Goal: Information Seeking & Learning: Check status

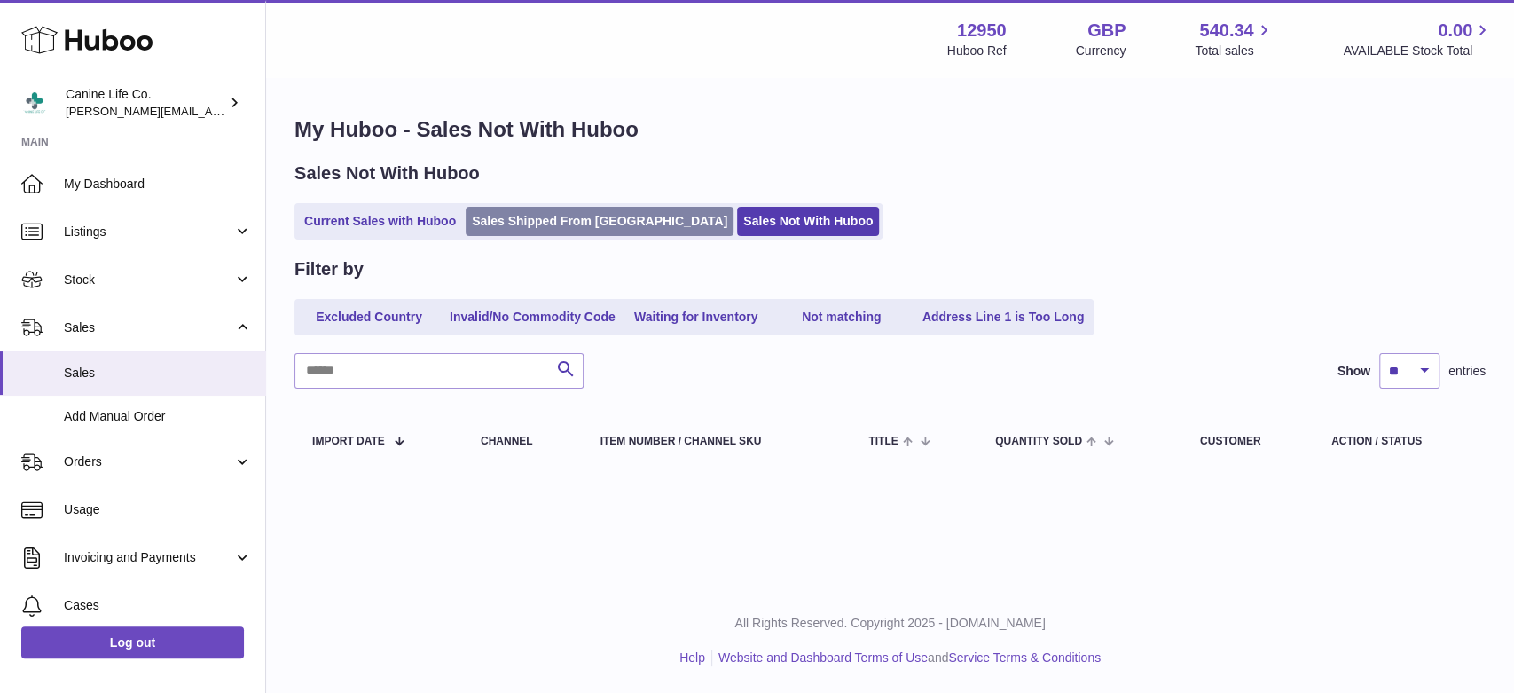
click at [518, 221] on link "Sales Shipped From [GEOGRAPHIC_DATA]" at bounding box center [600, 221] width 268 height 29
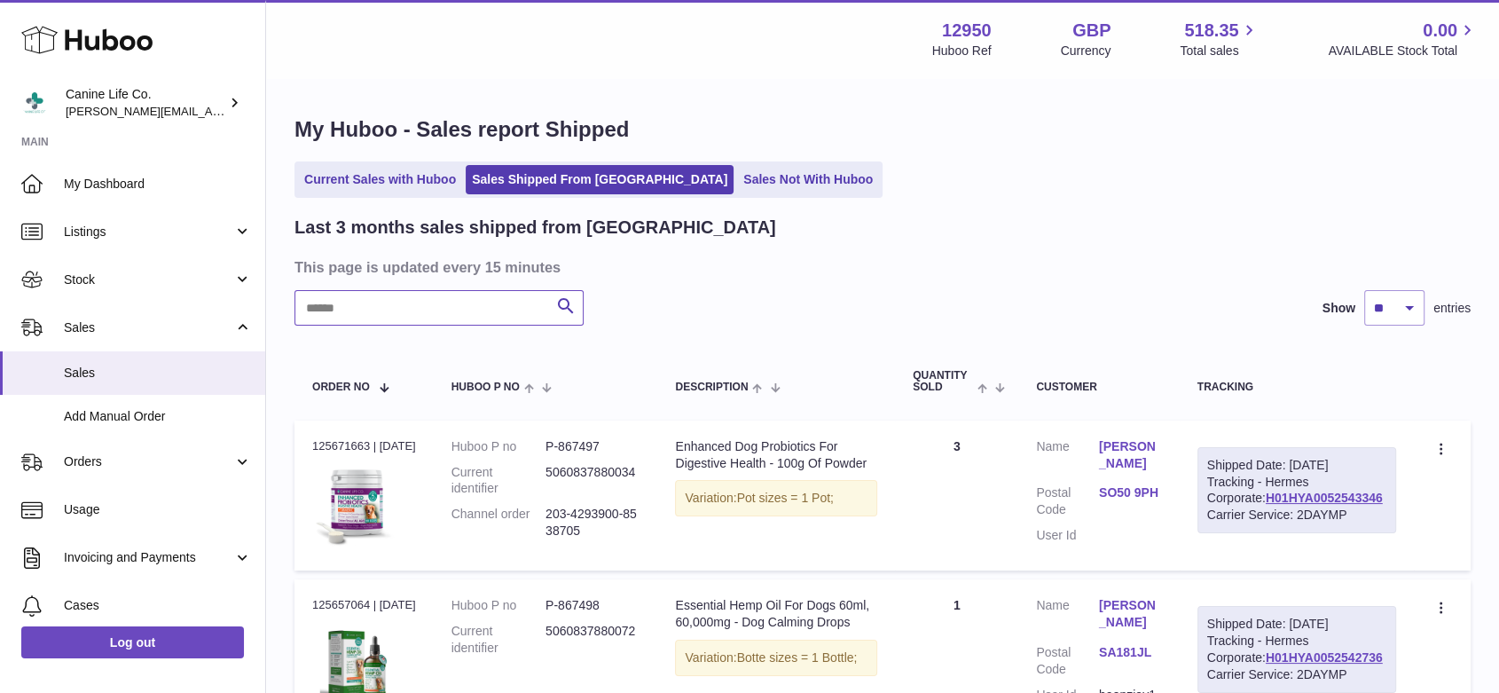
click at [537, 308] on input "text" at bounding box center [438, 307] width 289 height 35
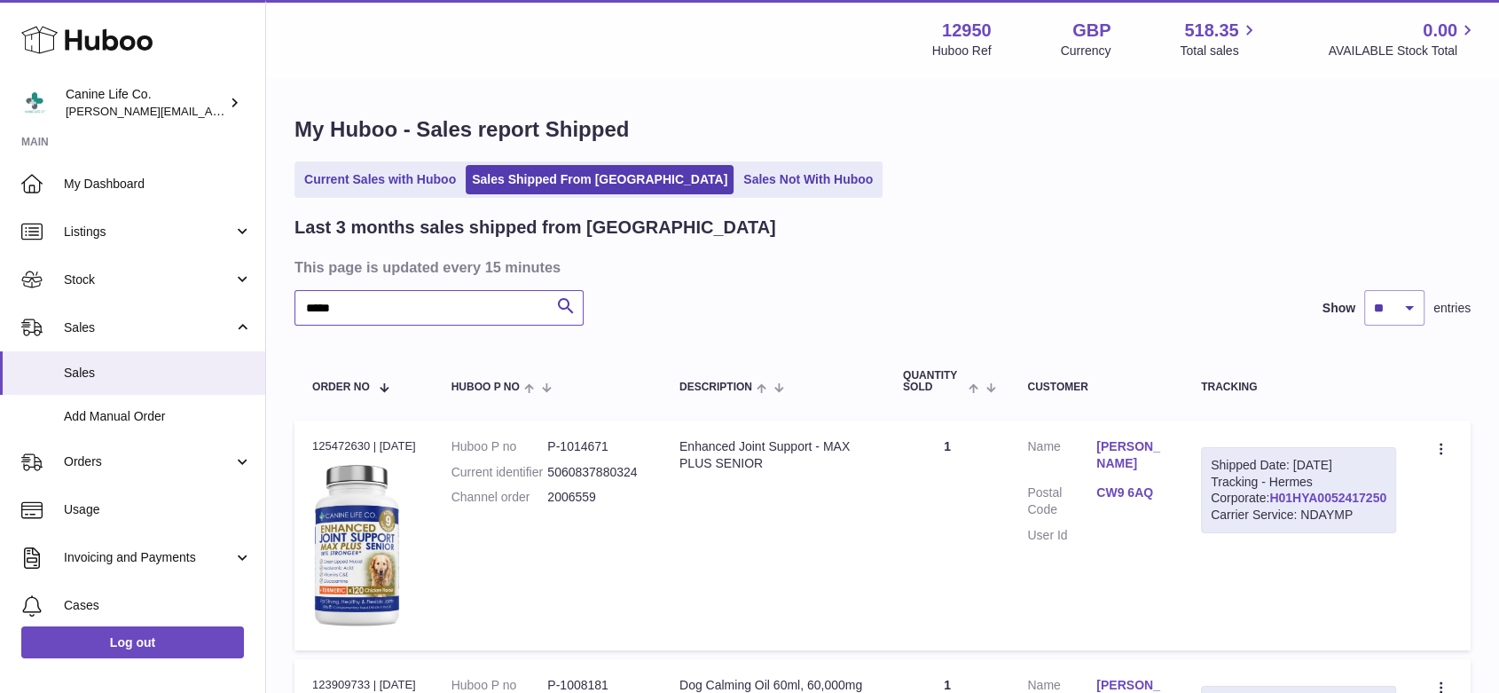
type input "*****"
click at [1335, 505] on link "H01HYA0052417250" at bounding box center [1327, 497] width 117 height 14
click at [743, 183] on link "Sales Not With Huboo" at bounding box center [808, 179] width 142 height 29
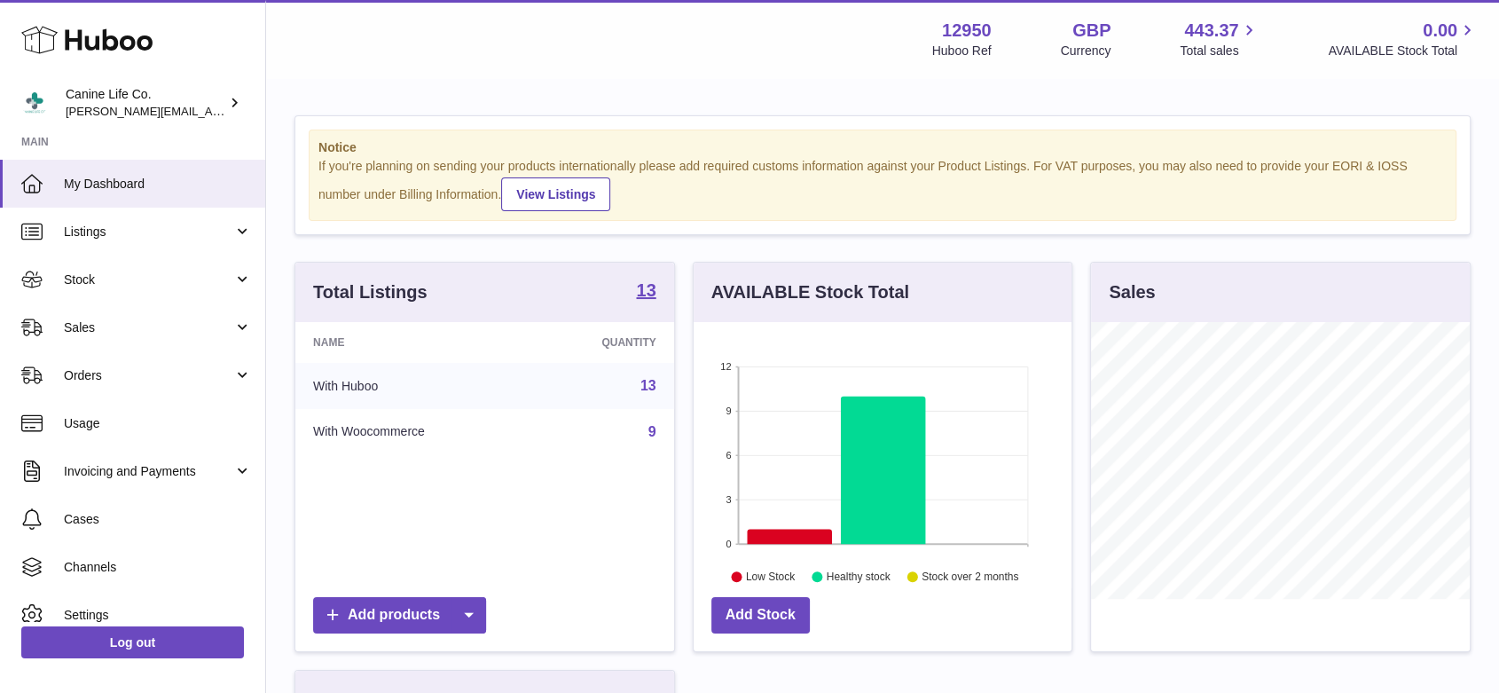
scroll to position [277, 378]
click at [113, 330] on span "Sales" at bounding box center [148, 327] width 169 height 17
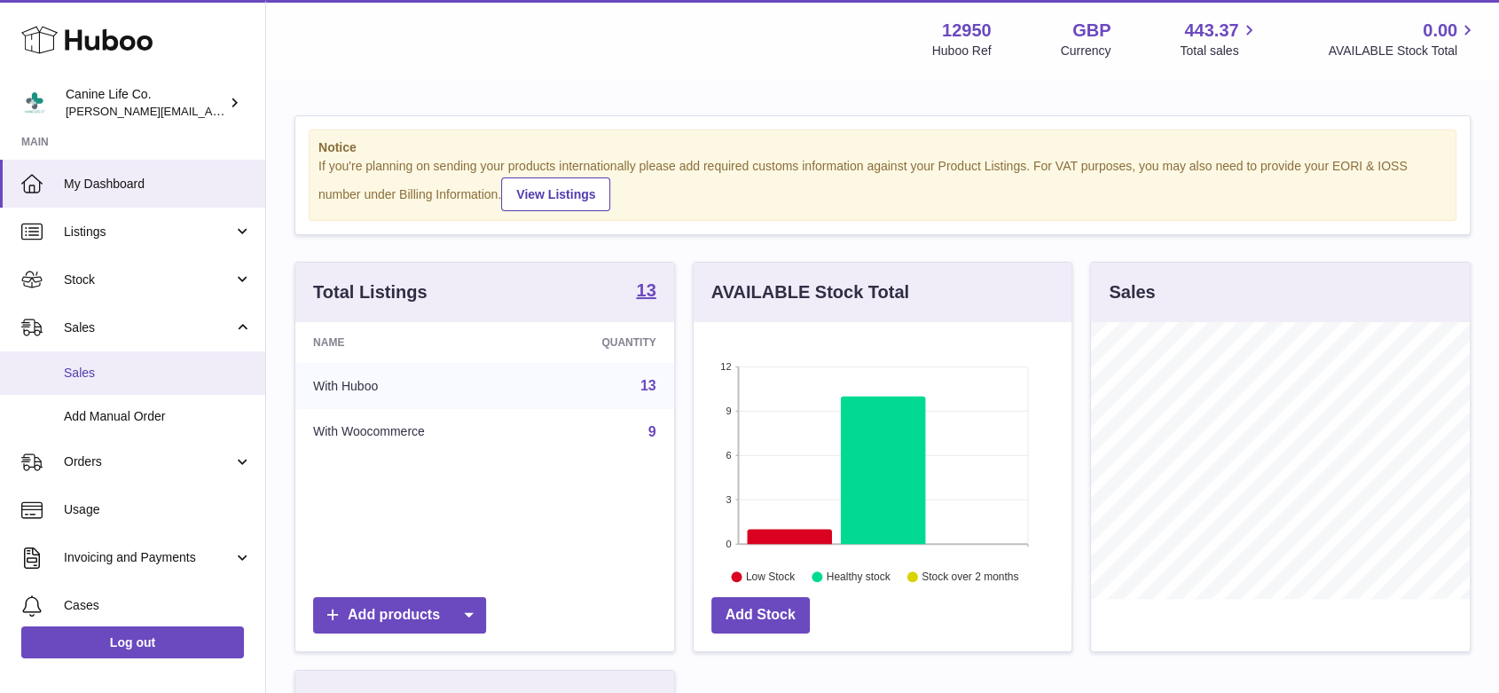
click at [128, 373] on span "Sales" at bounding box center [158, 372] width 188 height 17
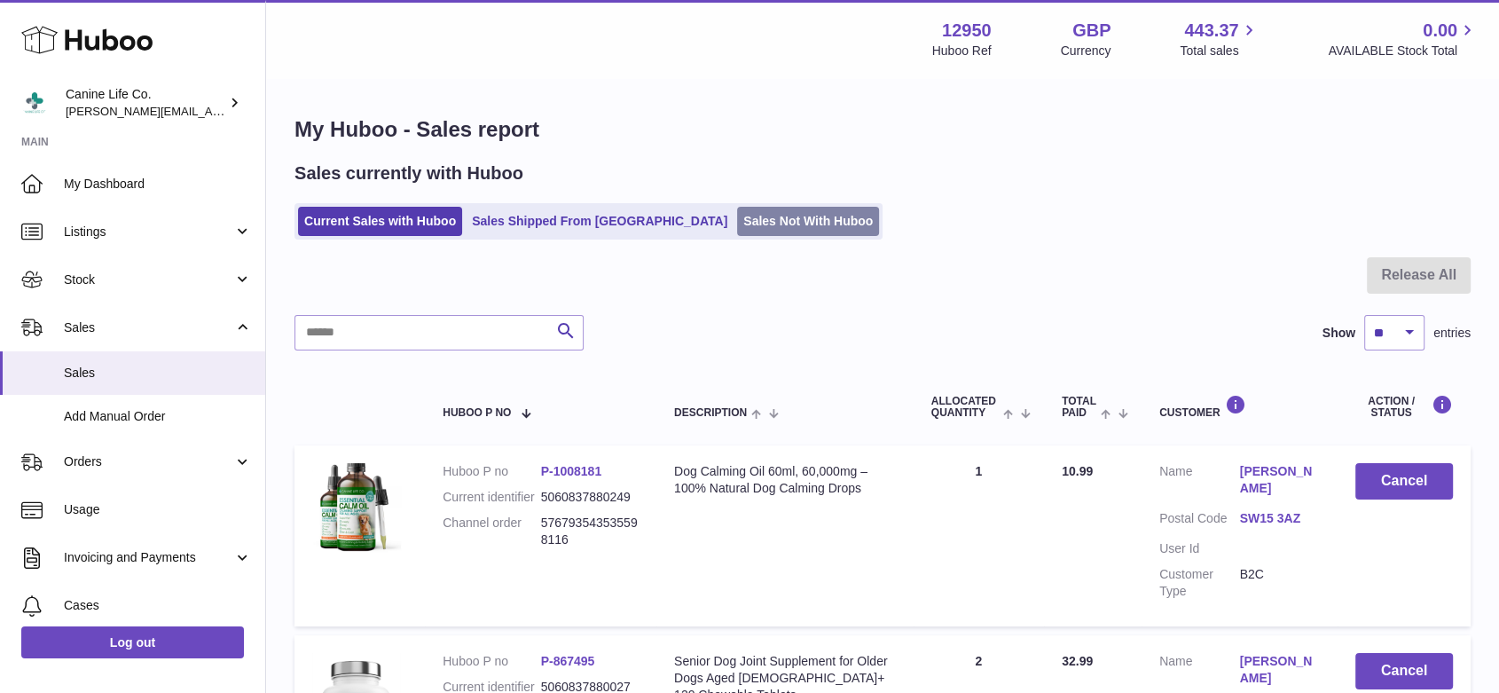
click at [737, 211] on link "Sales Not With Huboo" at bounding box center [808, 221] width 142 height 29
